Goal: Transaction & Acquisition: Purchase product/service

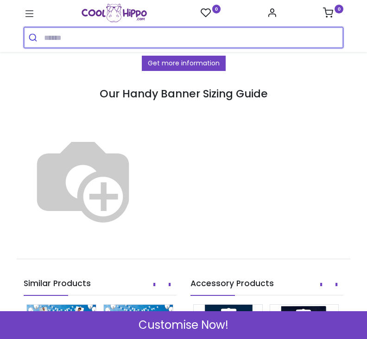
scroll to position [834, 0]
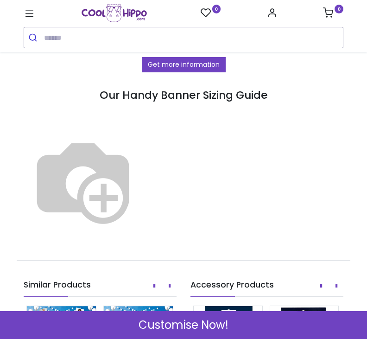
click at [142, 137] on img at bounding box center [83, 180] width 119 height 119
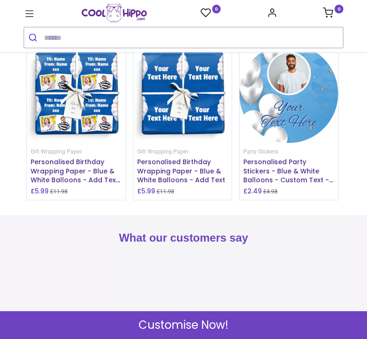
scroll to position [1255, 0]
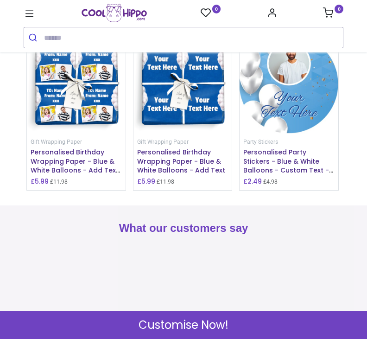
click at [306, 106] on img at bounding box center [289, 84] width 99 height 99
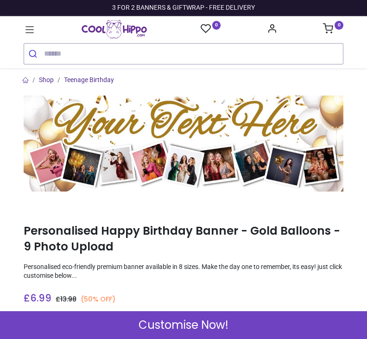
click at [249, 148] on img at bounding box center [184, 144] width 320 height 96
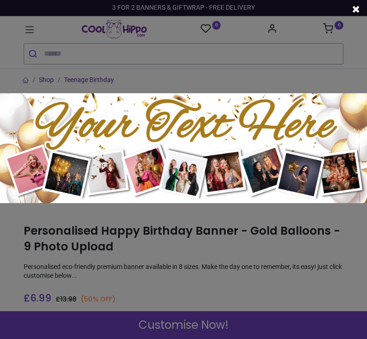
click at [244, 151] on img at bounding box center [183, 148] width 367 height 110
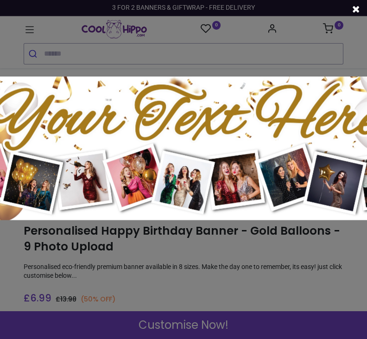
click at [201, 331] on div at bounding box center [183, 169] width 367 height 339
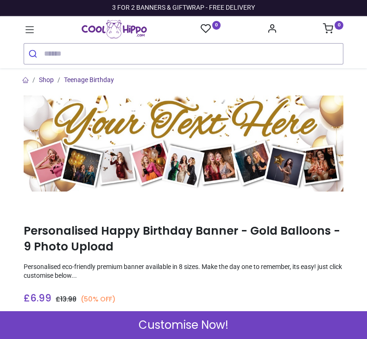
click at [198, 325] on span "Customise Now!" at bounding box center [184, 325] width 90 height 16
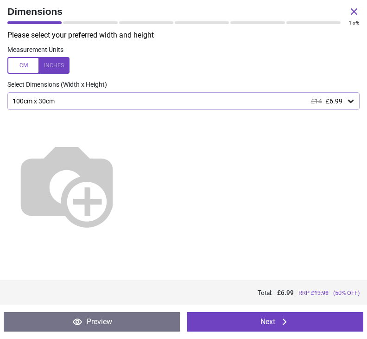
click at [352, 98] on icon at bounding box center [350, 100] width 9 height 9
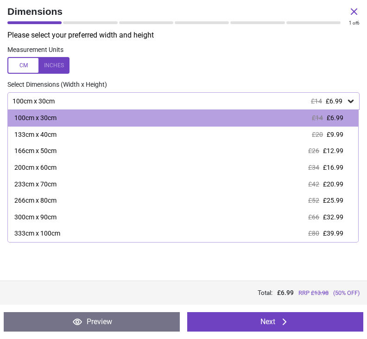
click at [344, 153] on div "166cm x 50cm £26 £12.99" at bounding box center [183, 151] width 350 height 17
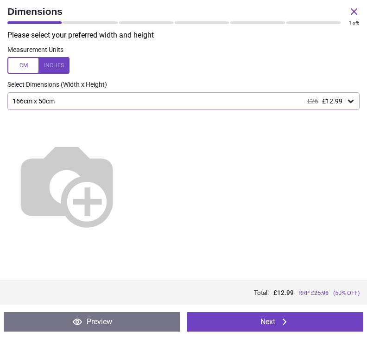
click at [348, 107] on div "166cm x 50cm £26 £12.99" at bounding box center [183, 101] width 352 height 18
